Goal: Task Accomplishment & Management: Complete application form

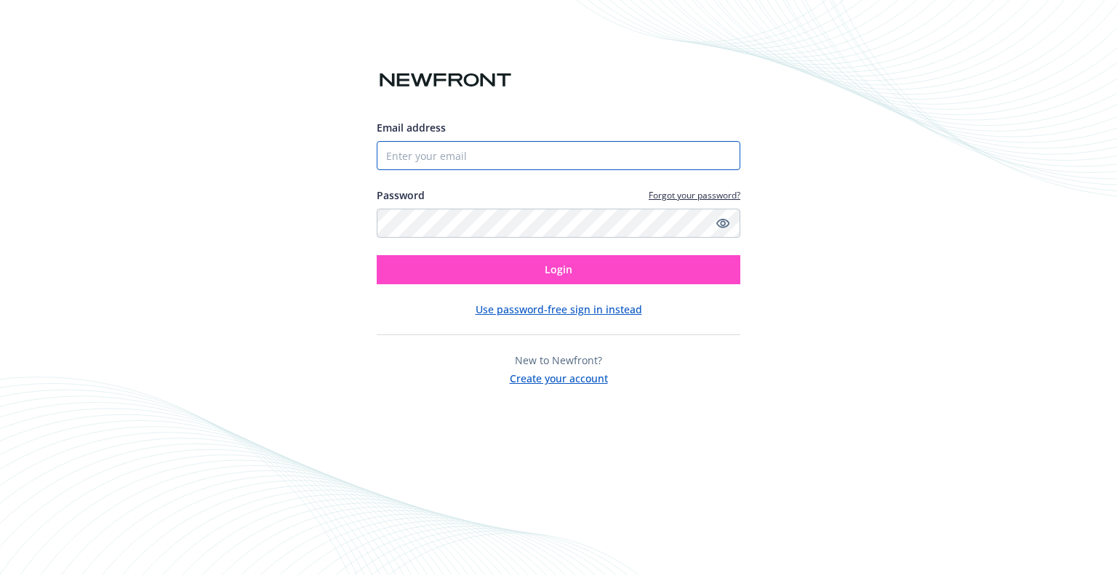
type input "[EMAIL_ADDRESS][DOMAIN_NAME]"
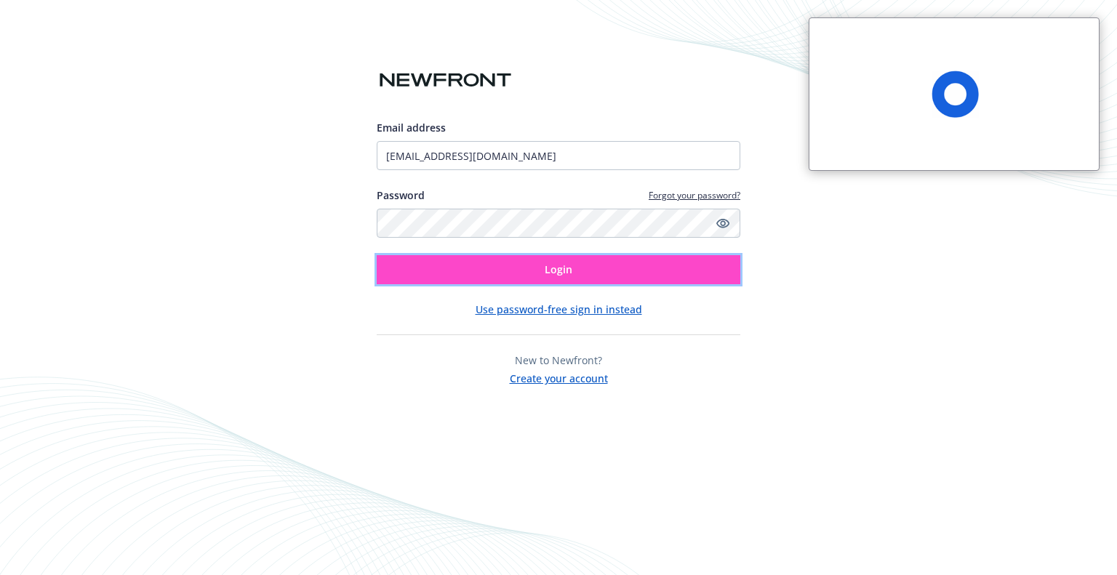
click at [487, 268] on button "Login" at bounding box center [558, 269] width 363 height 29
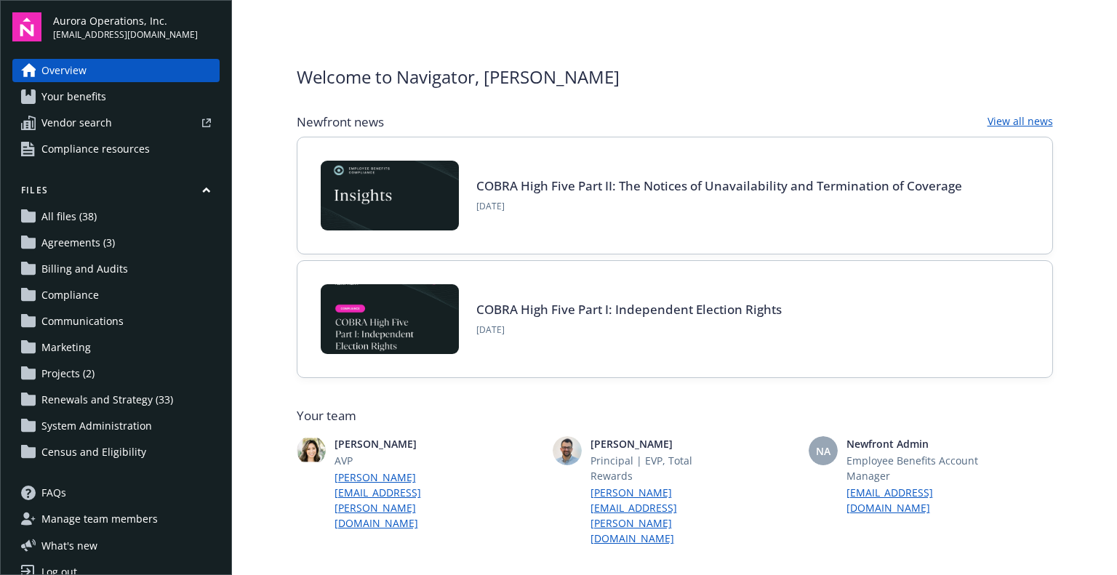
click at [81, 217] on span "All files (38)" at bounding box center [68, 216] width 55 height 23
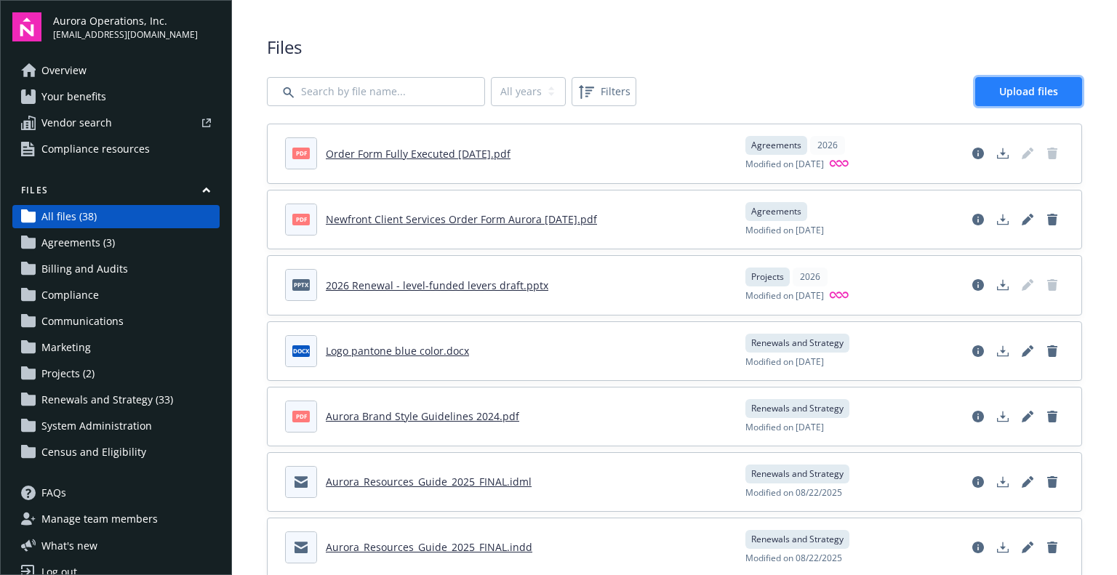
click at [1007, 89] on span "Upload files" at bounding box center [1028, 91] width 59 height 14
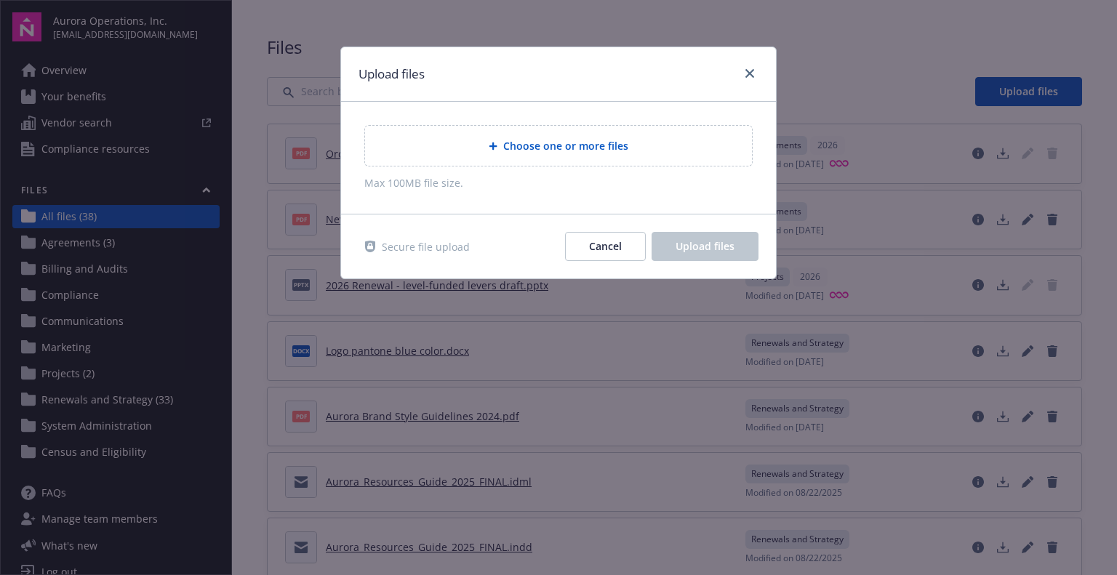
click at [578, 156] on div "Choose one or more files" at bounding box center [558, 146] width 387 height 40
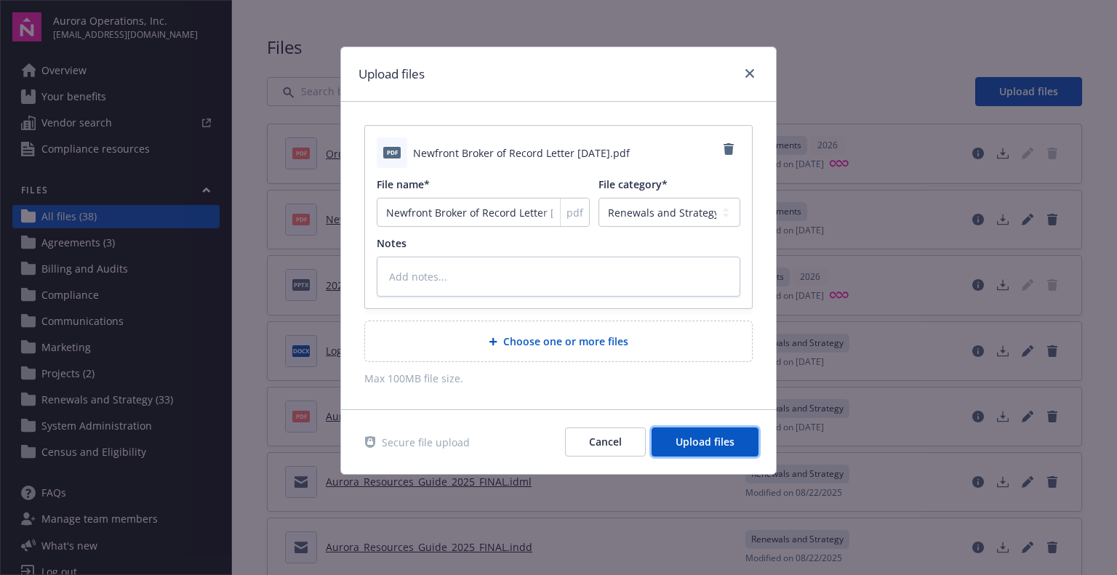
drag, startPoint x: 714, startPoint y: 449, endPoint x: 644, endPoint y: 469, distance: 72.7
click at [714, 448] on button "Upload files" at bounding box center [704, 441] width 107 height 29
type textarea "x"
